Goal: Find specific page/section: Find specific page/section

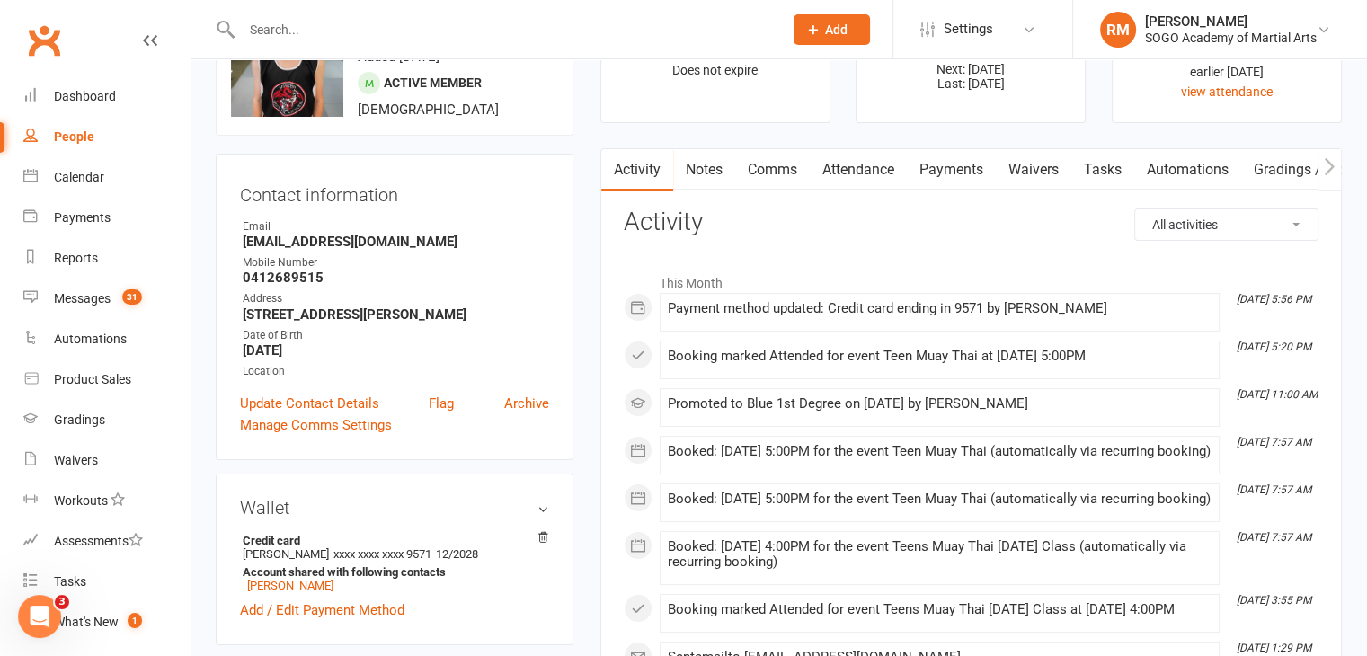
scroll to position [90, 0]
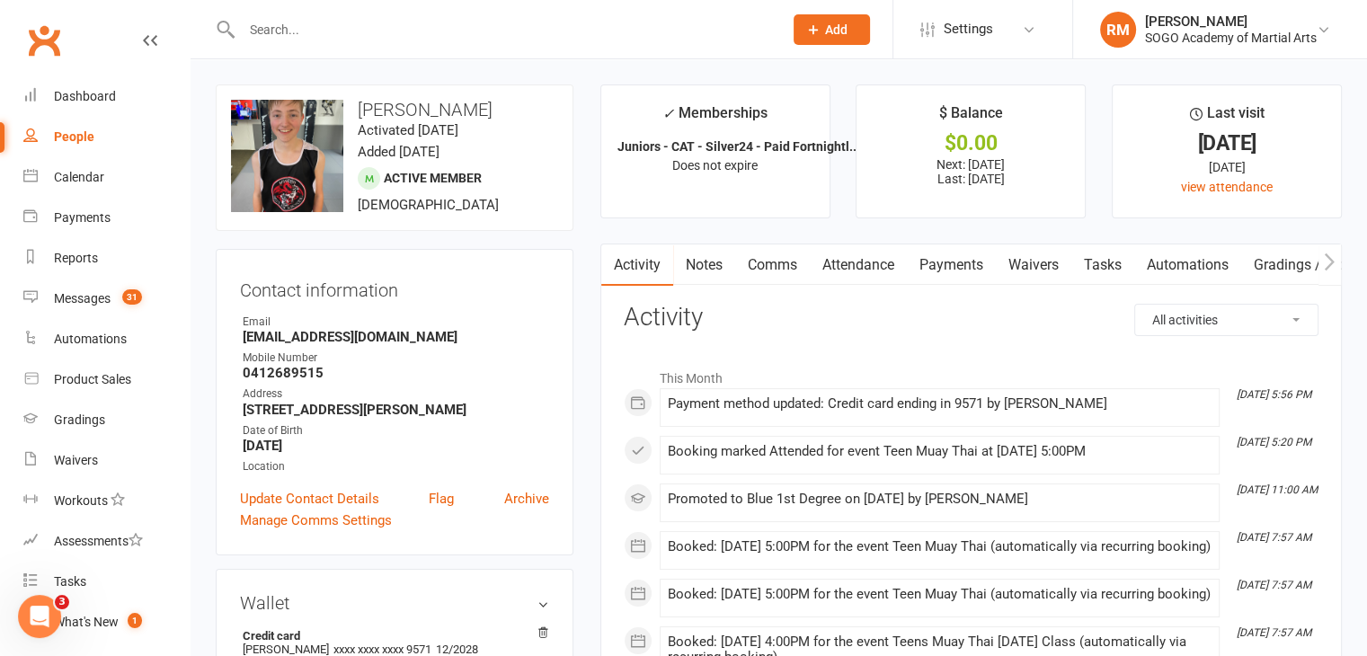
click at [295, 27] on input "text" at bounding box center [503, 29] width 534 height 25
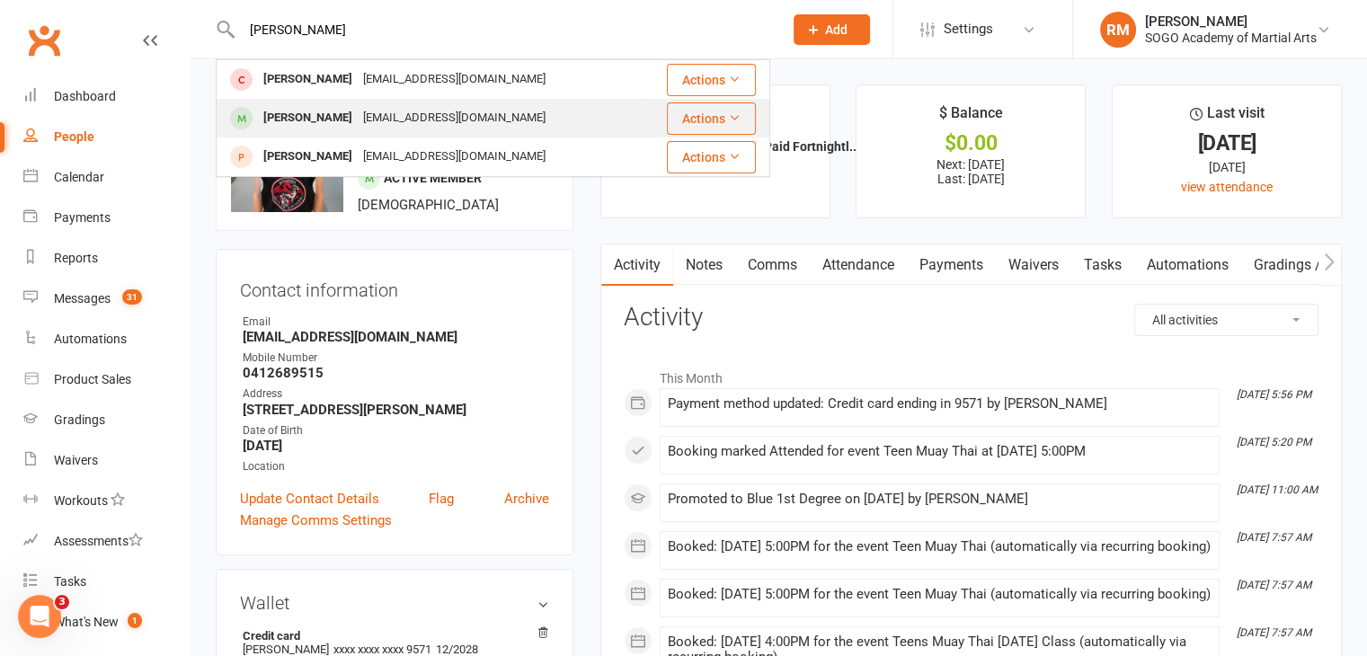
type input "hugo"
click at [307, 121] on div "Hugo Burns" at bounding box center [308, 118] width 100 height 26
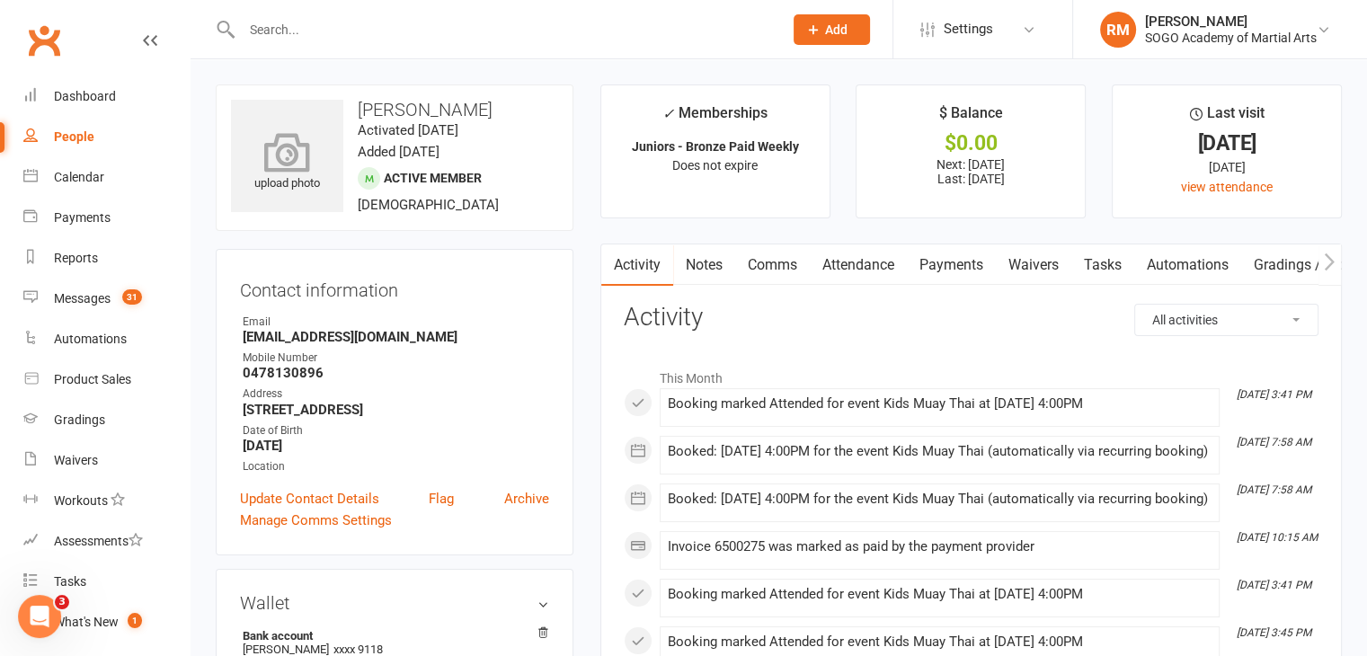
click at [310, 178] on div "upload photo" at bounding box center [287, 163] width 112 height 59
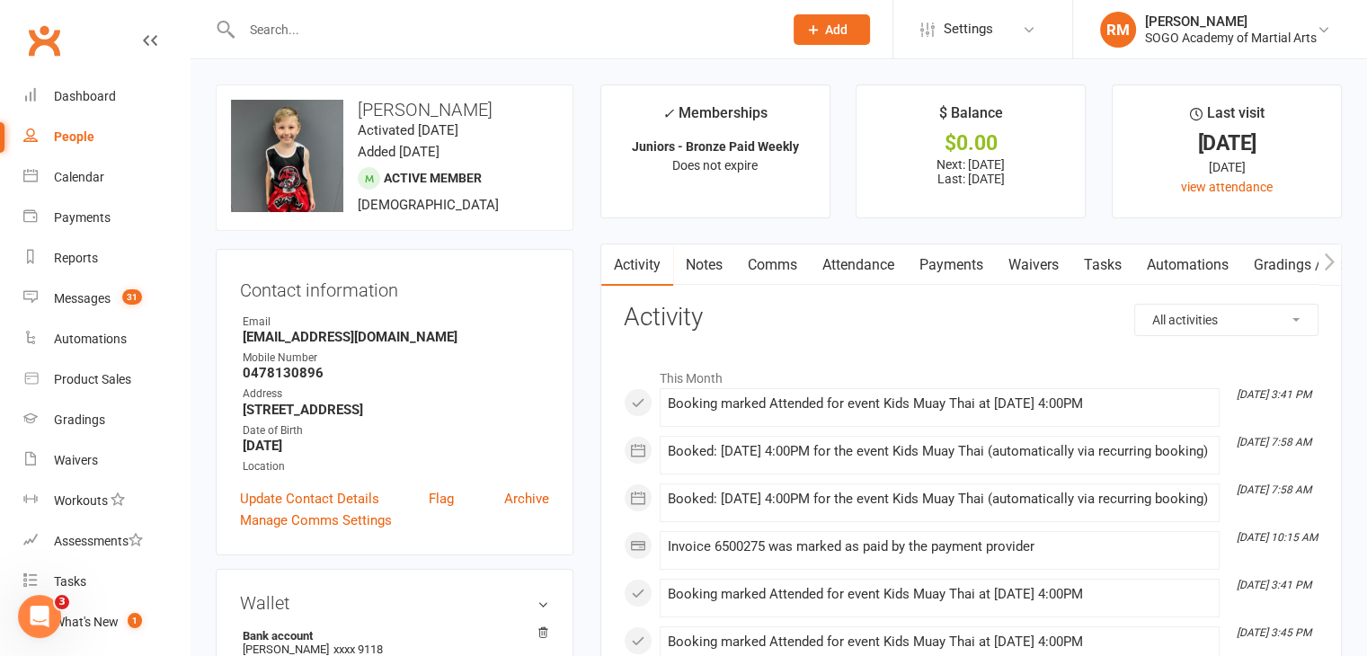
click at [310, 26] on input "text" at bounding box center [503, 29] width 534 height 25
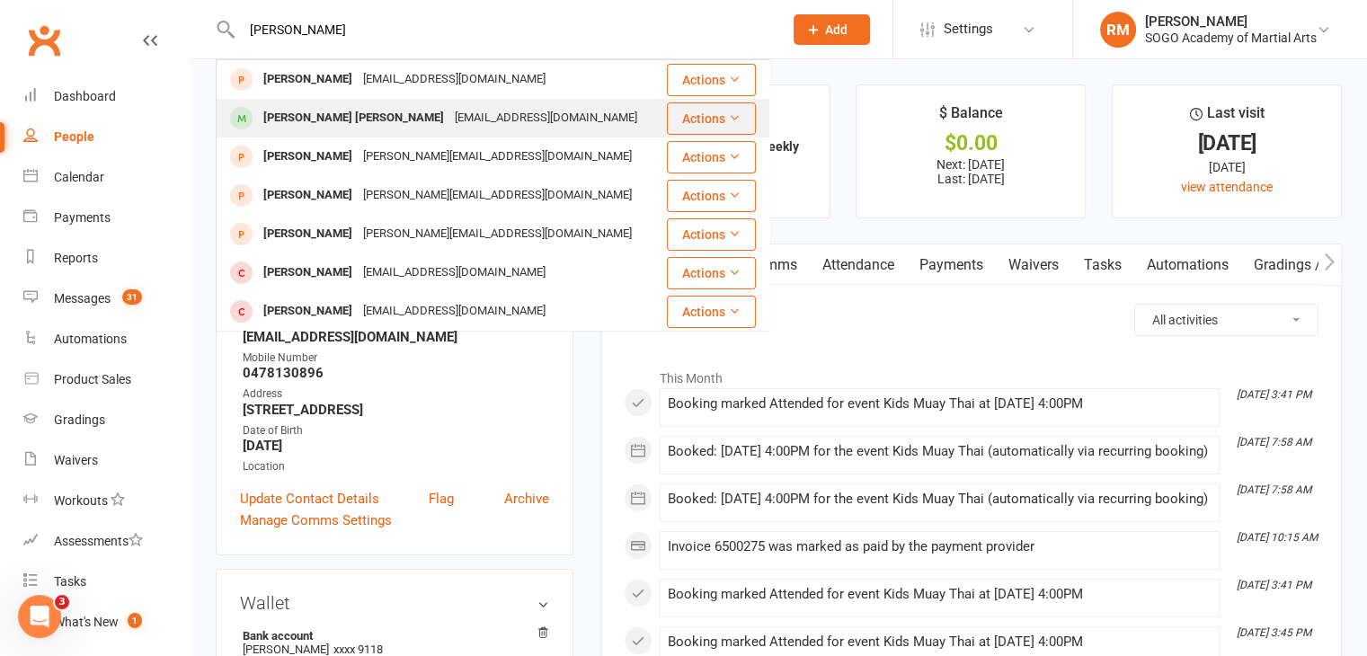
type input "cooper"
click at [294, 120] on div "Cooper Baldwin" at bounding box center [353, 118] width 191 height 26
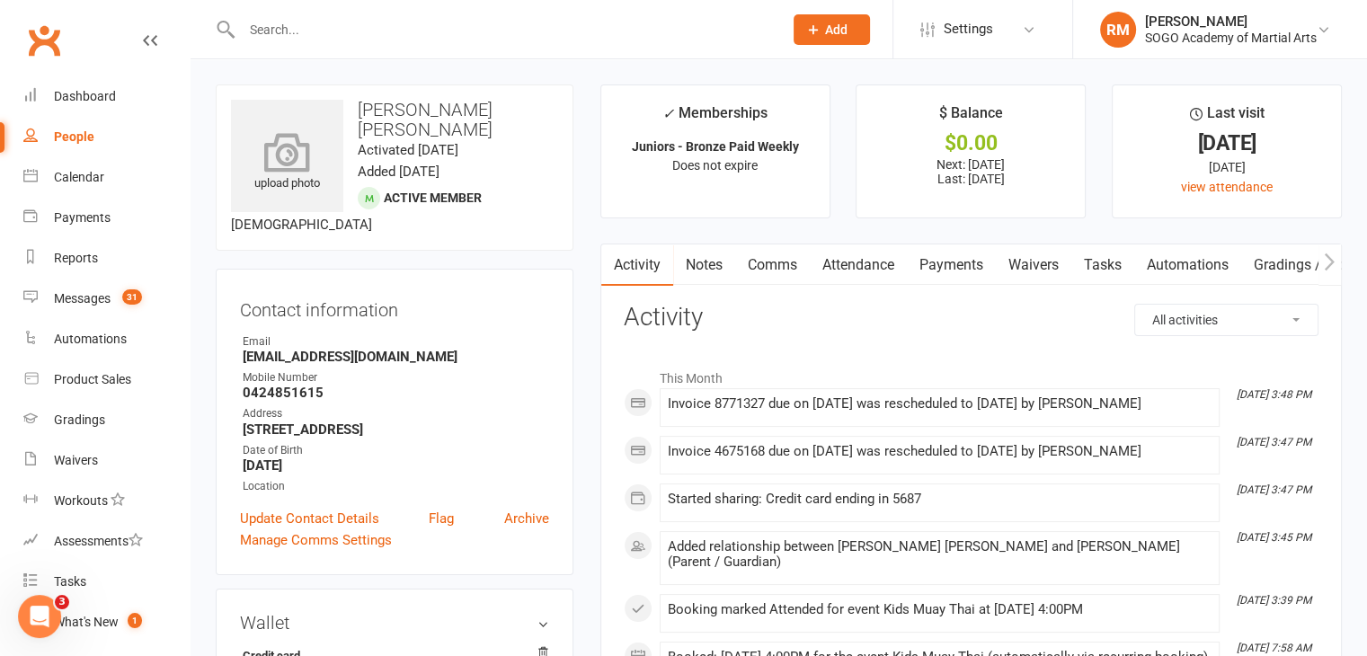
click at [281, 134] on icon at bounding box center [288, 152] width 124 height 40
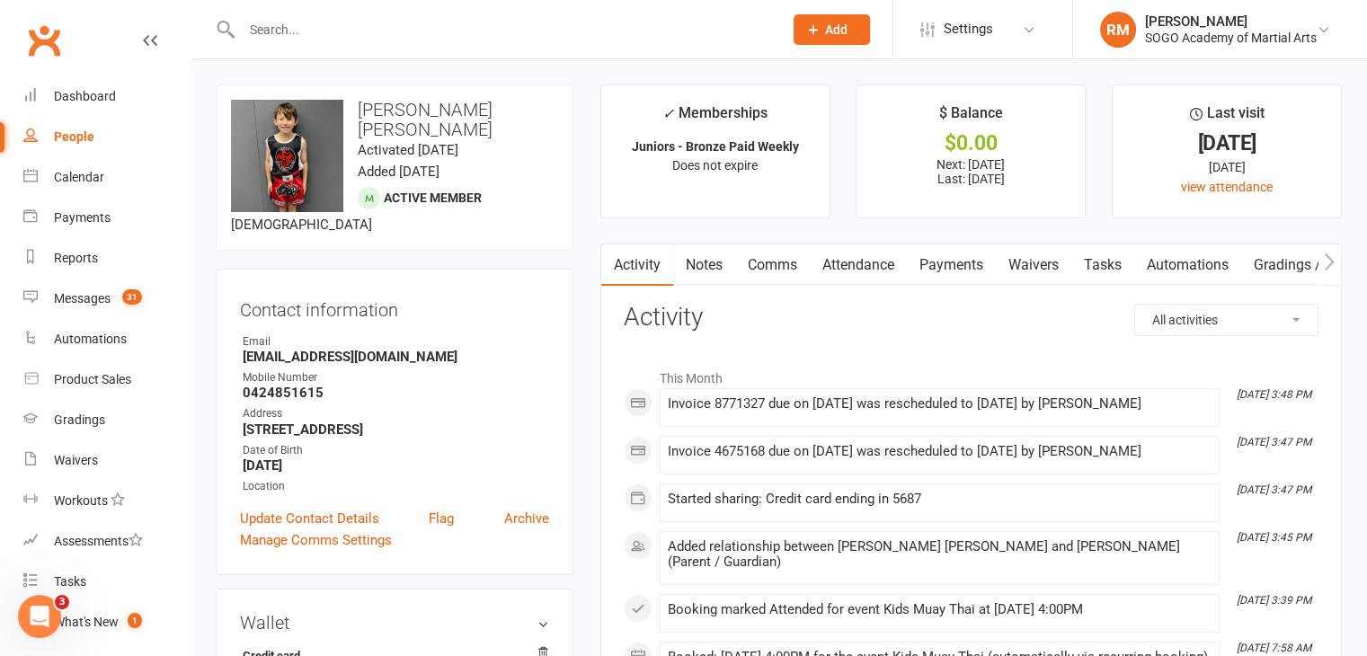
click at [279, 34] on input "text" at bounding box center [503, 29] width 534 height 25
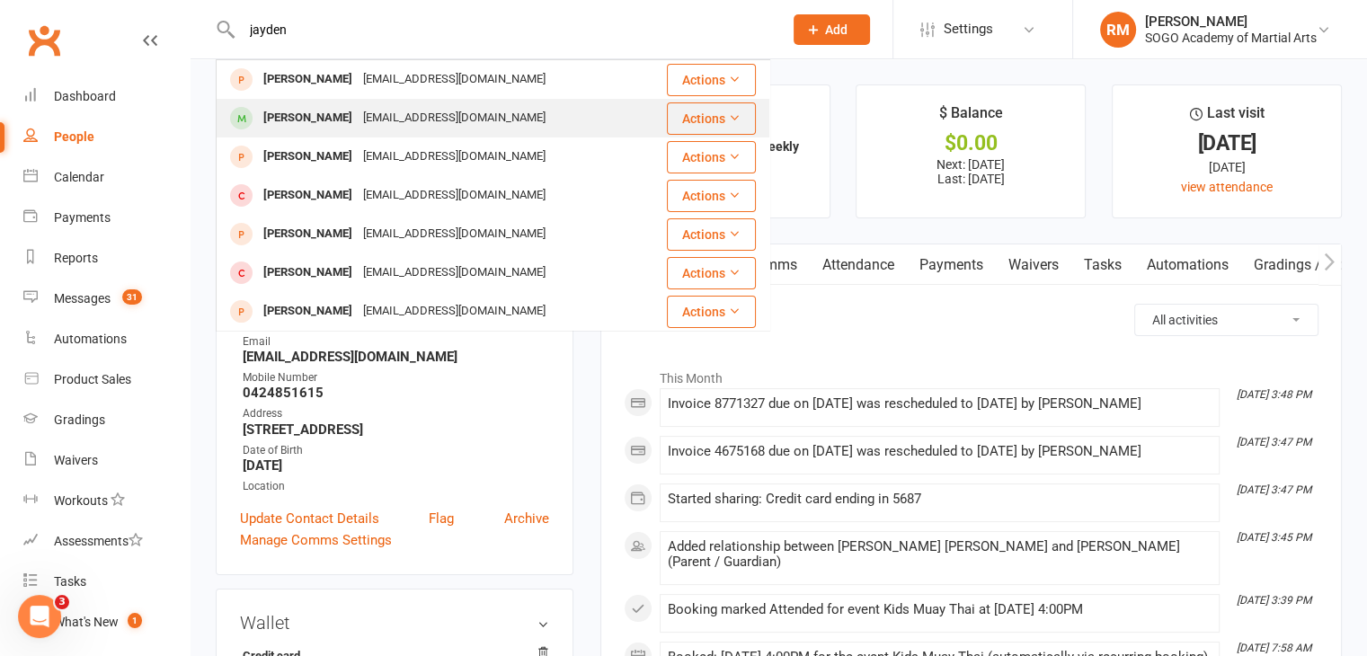
type input "jayden"
click at [289, 129] on div "Jayden Foot" at bounding box center [308, 118] width 100 height 26
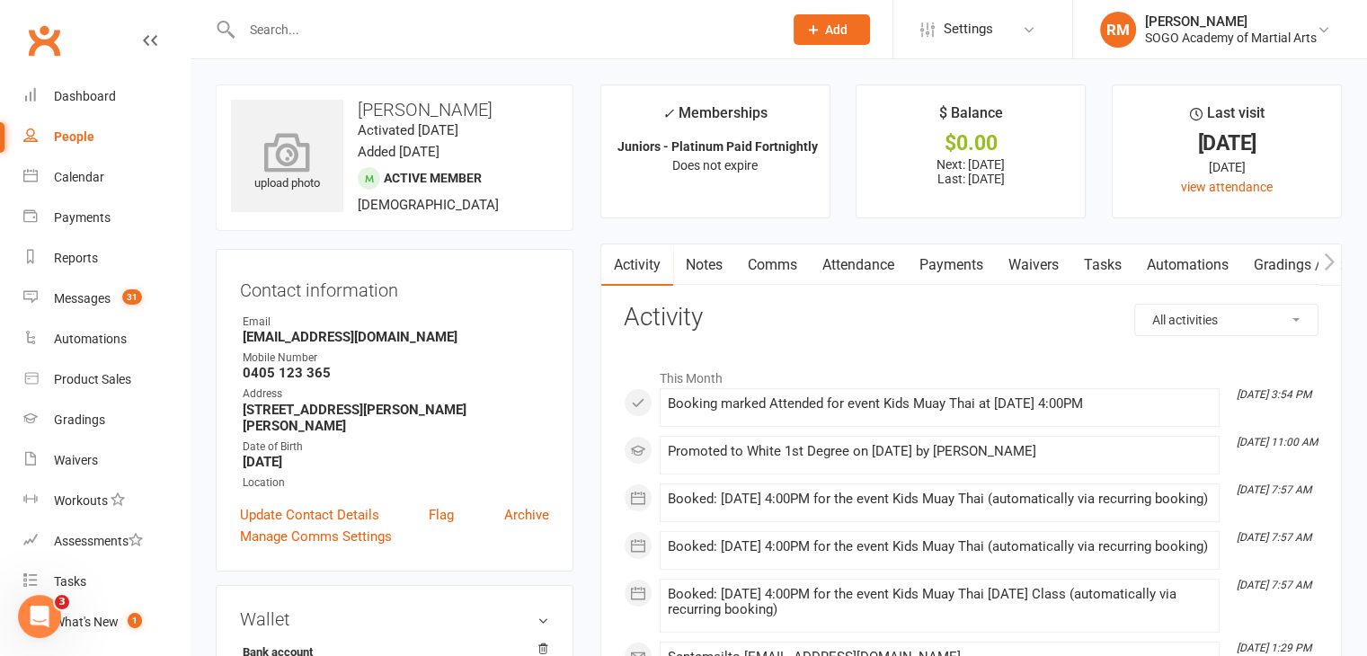
click at [289, 172] on icon at bounding box center [288, 152] width 124 height 40
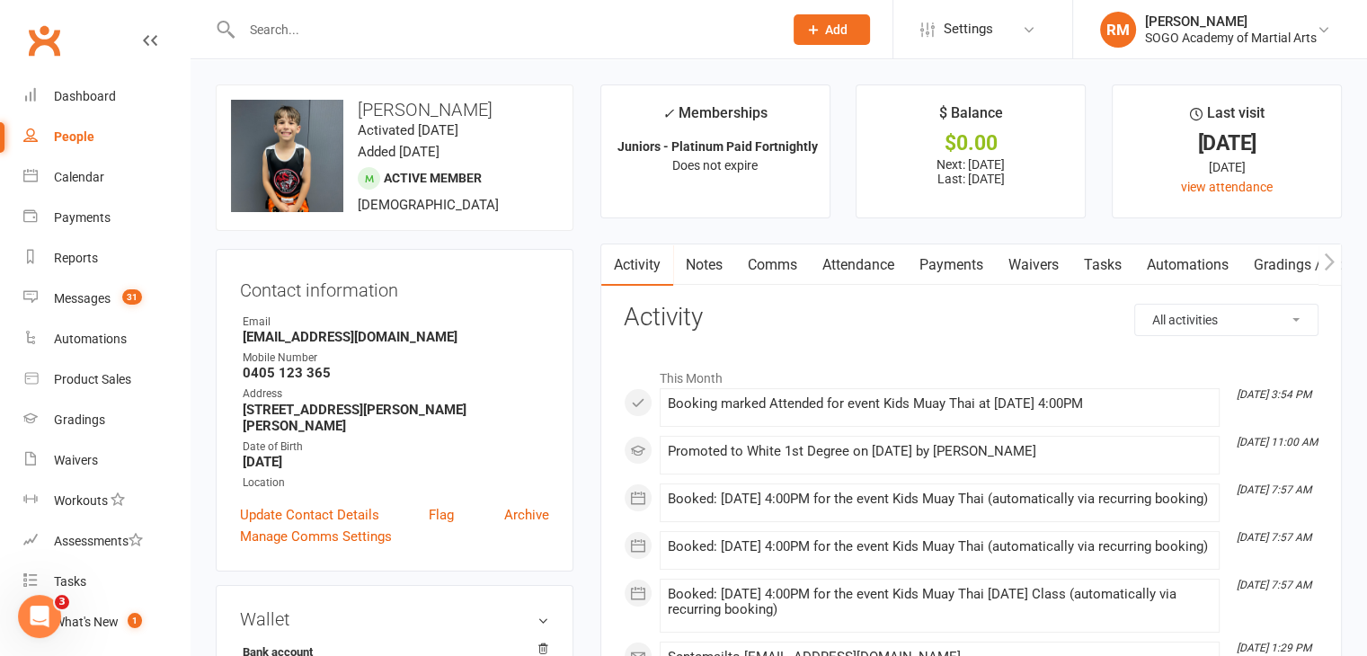
click at [295, 34] on input "text" at bounding box center [503, 29] width 534 height 25
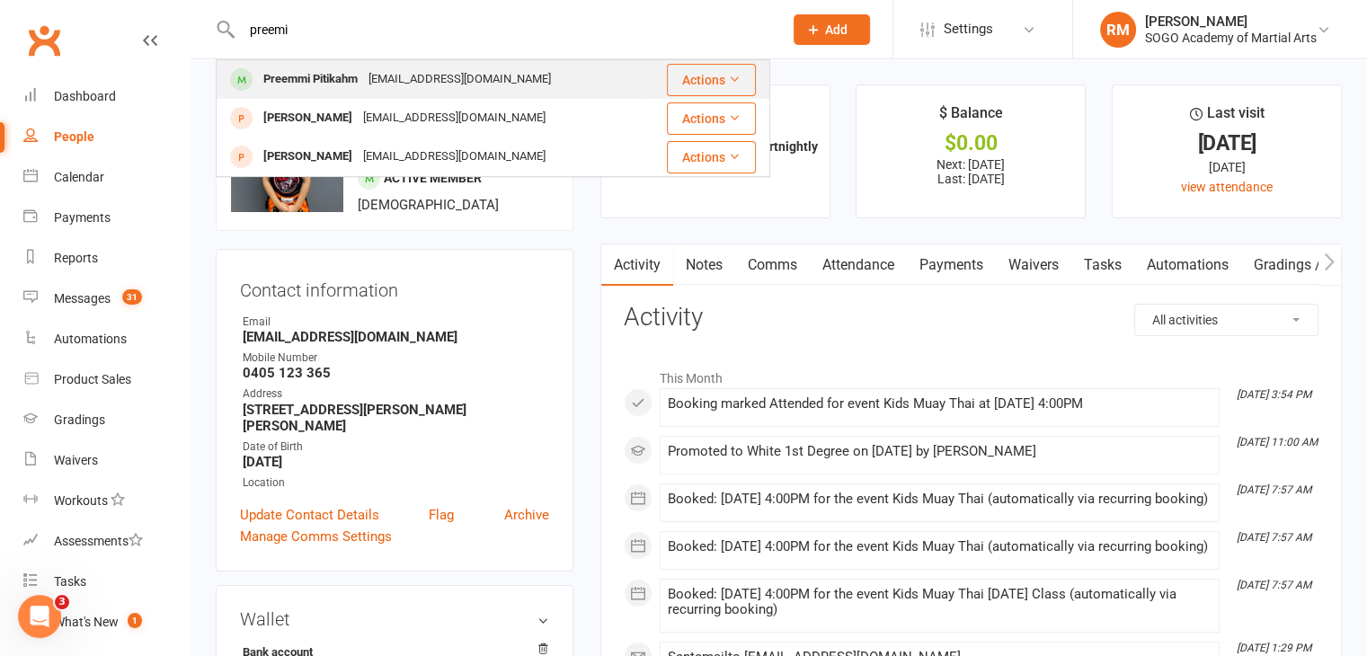
type input "preemi"
click at [320, 84] on div "Preemmi Pitikahm" at bounding box center [310, 80] width 105 height 26
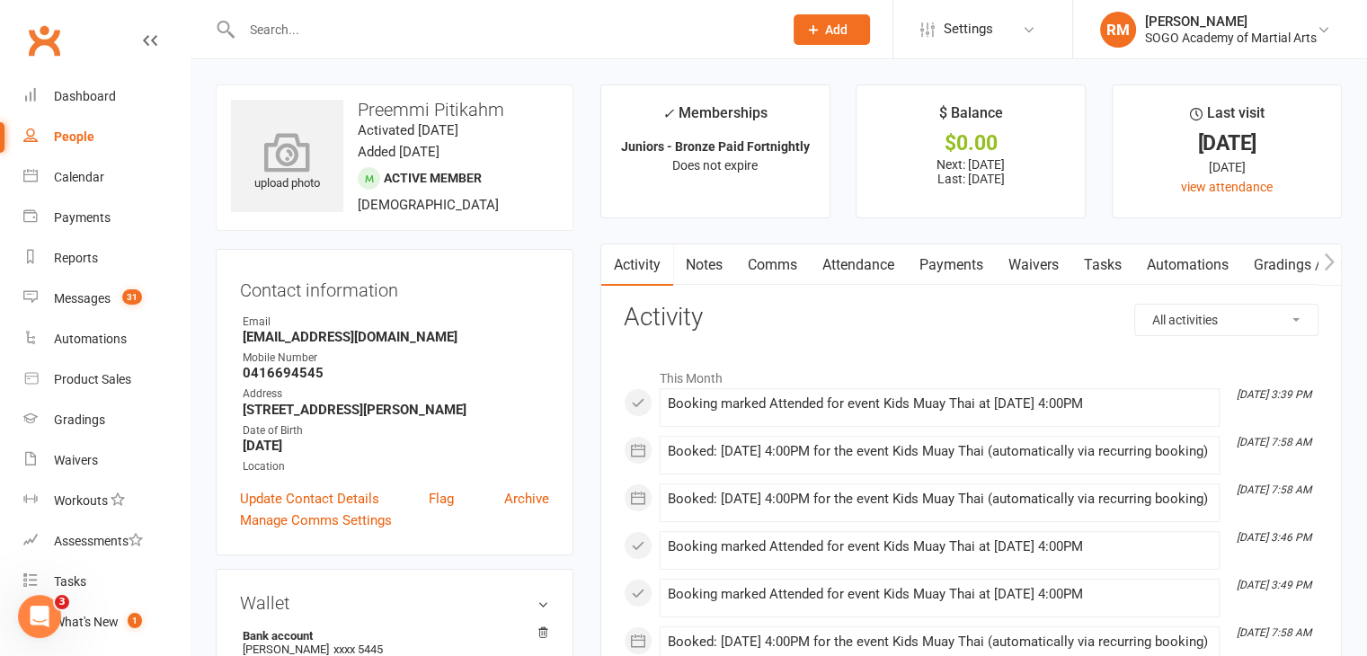
click at [307, 168] on icon at bounding box center [288, 152] width 124 height 40
